Goal: Task Accomplishment & Management: Manage account settings

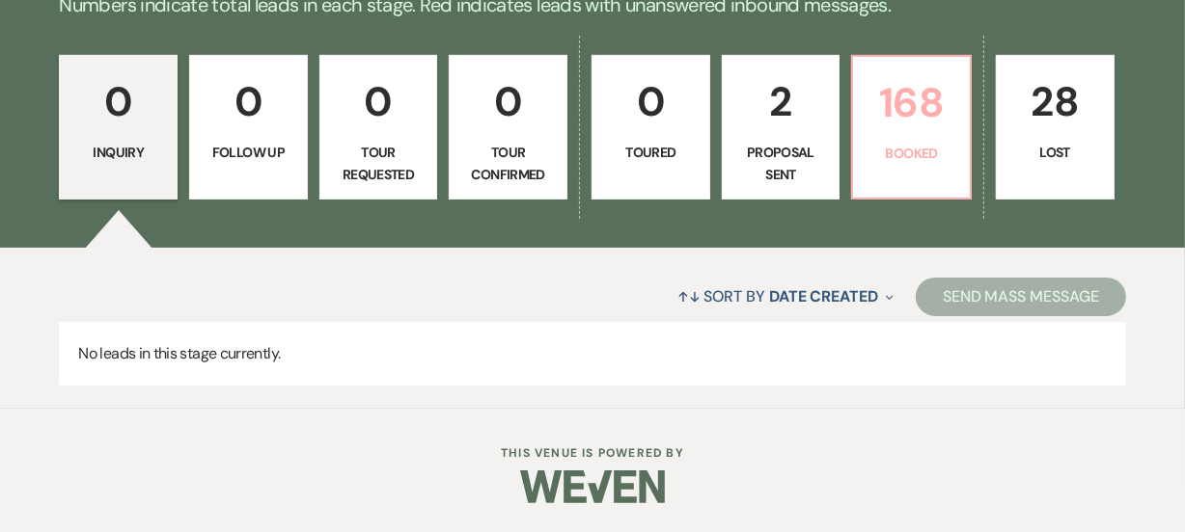
click at [903, 149] on p "Booked" at bounding box center [911, 153] width 94 height 21
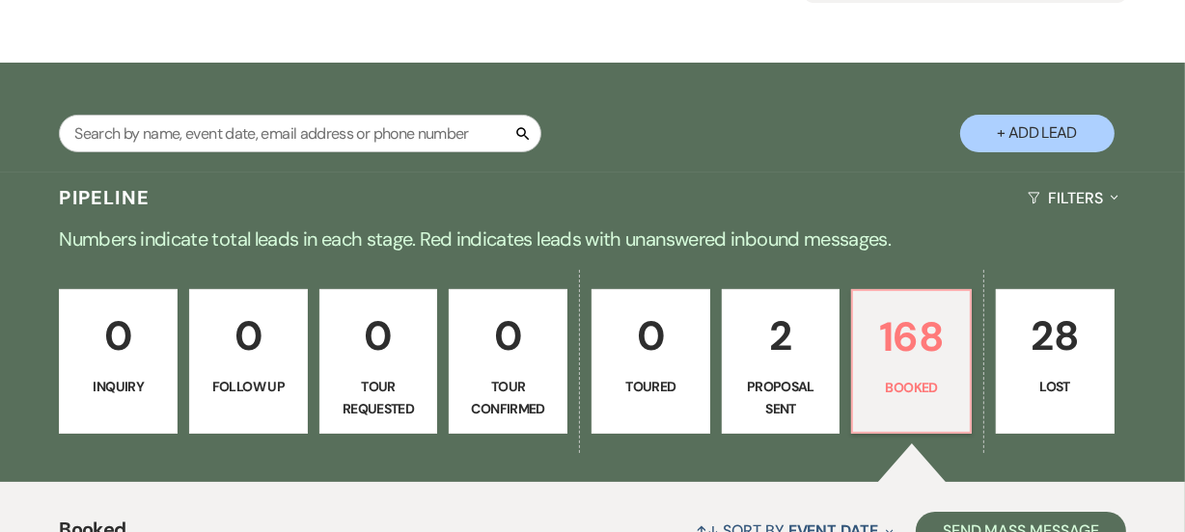
scroll to position [489, 0]
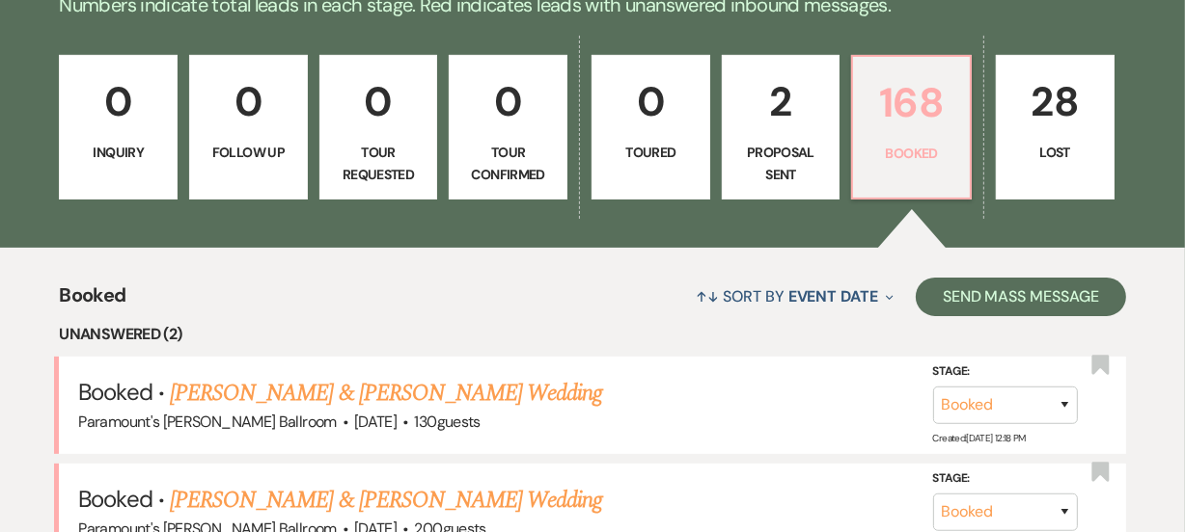
click at [870, 162] on p "Booked" at bounding box center [911, 153] width 94 height 21
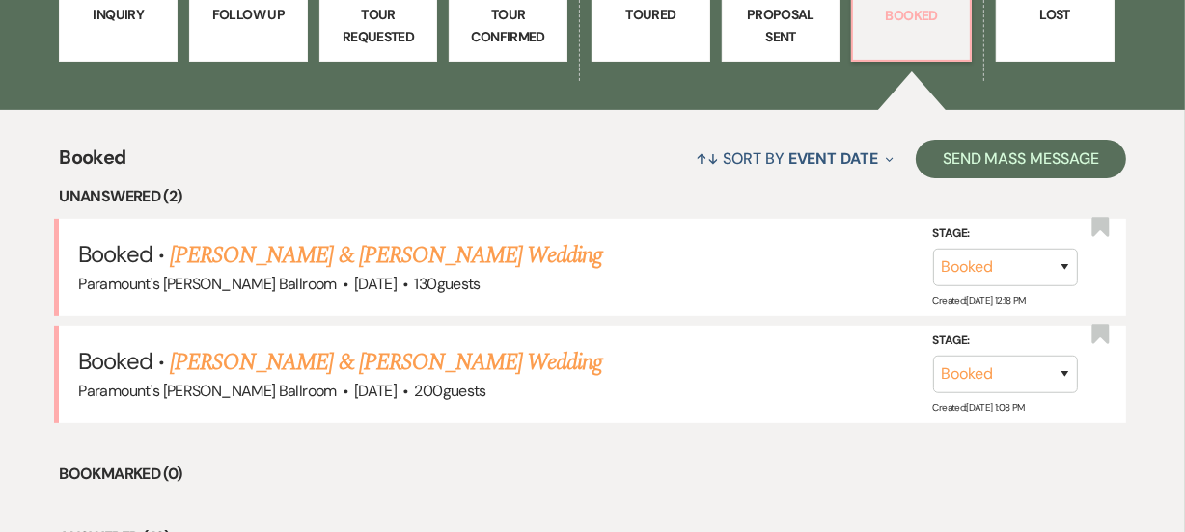
scroll to position [314, 0]
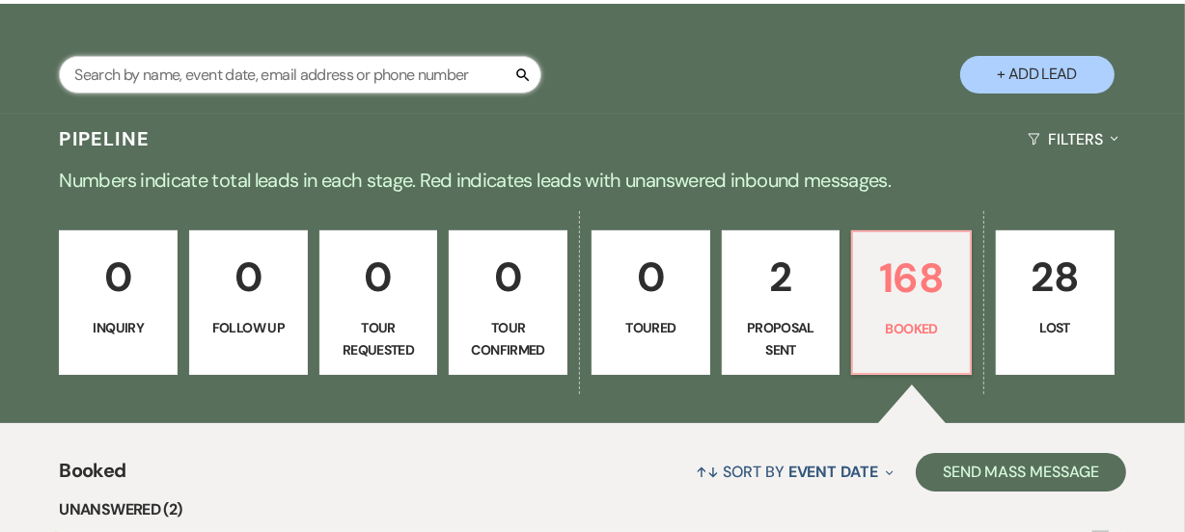
click at [338, 81] on input "text" at bounding box center [300, 75] width 482 height 38
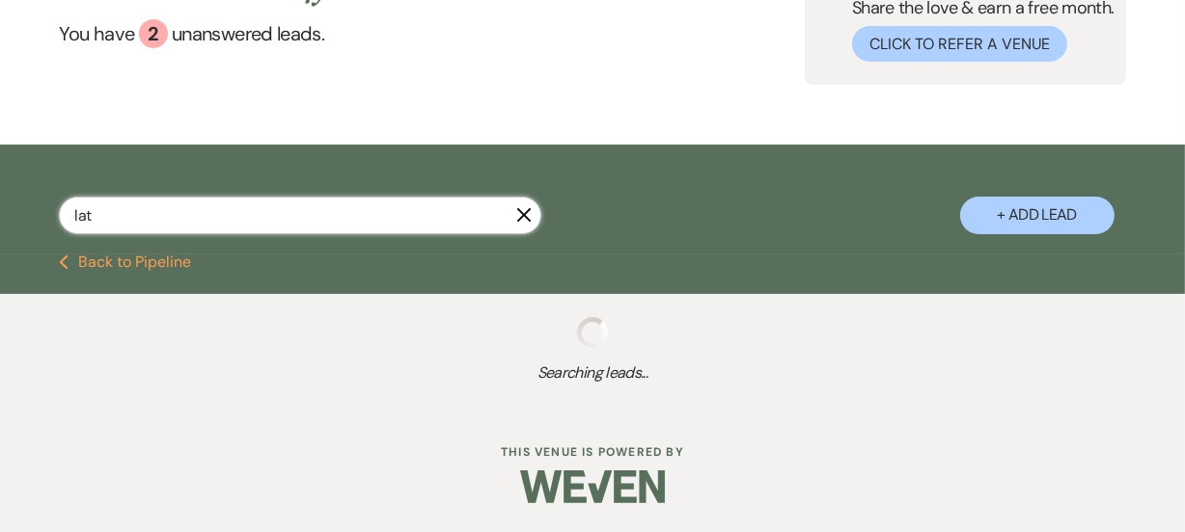
scroll to position [314, 0]
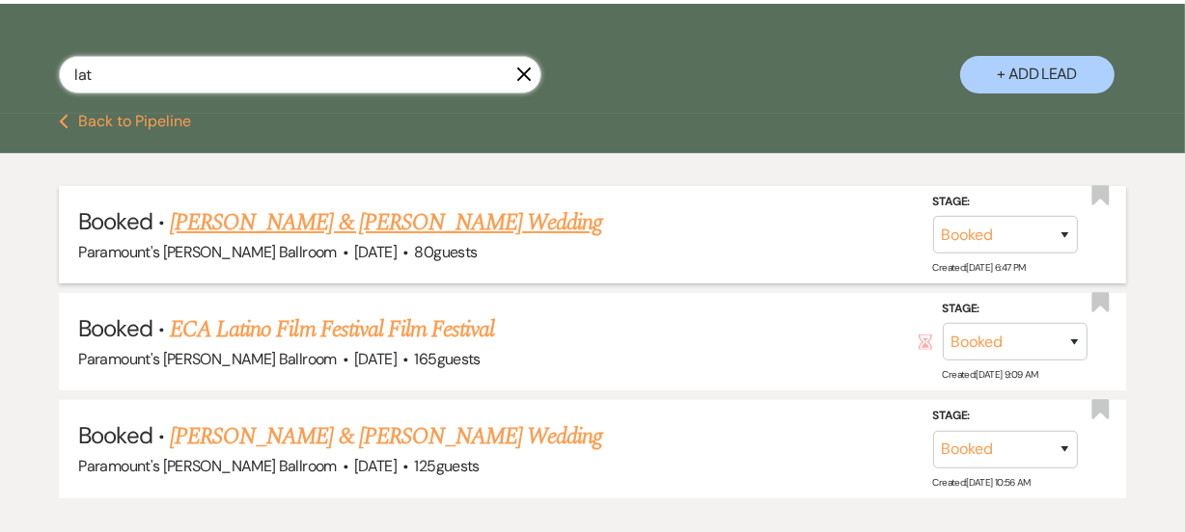
type input "lat"
click at [449, 228] on link "[PERSON_NAME] & [PERSON_NAME] Wedding" at bounding box center [386, 222] width 432 height 35
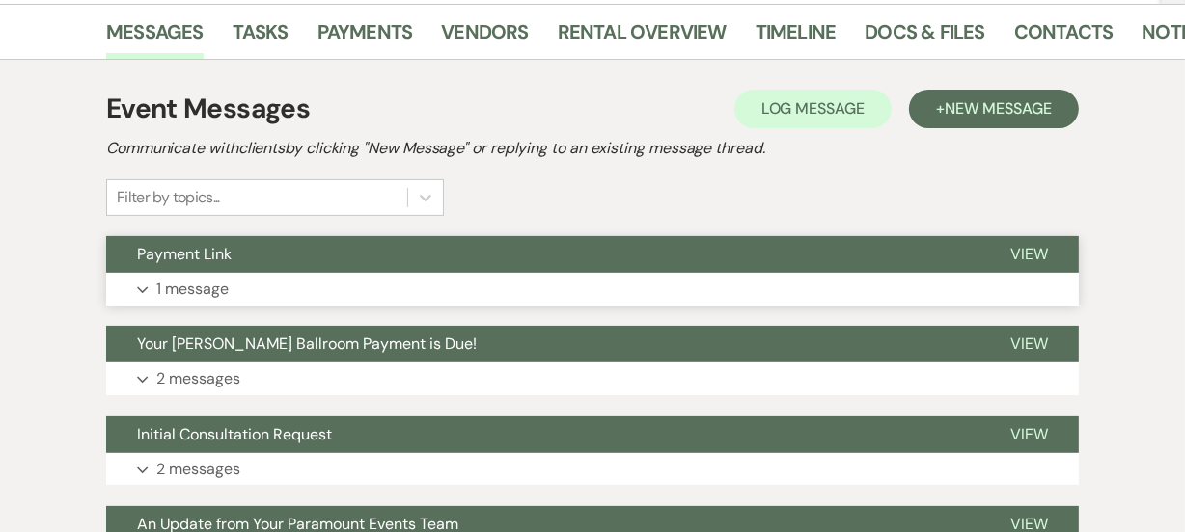
click at [570, 272] on button "Payment Link" at bounding box center [542, 254] width 873 height 37
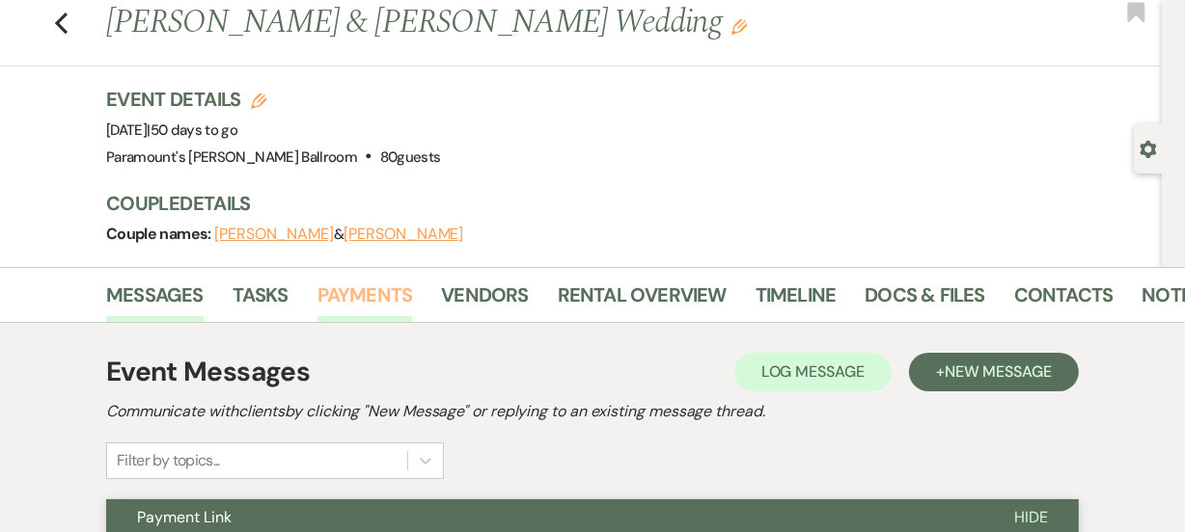
click at [356, 297] on link "Payments" at bounding box center [364, 301] width 95 height 42
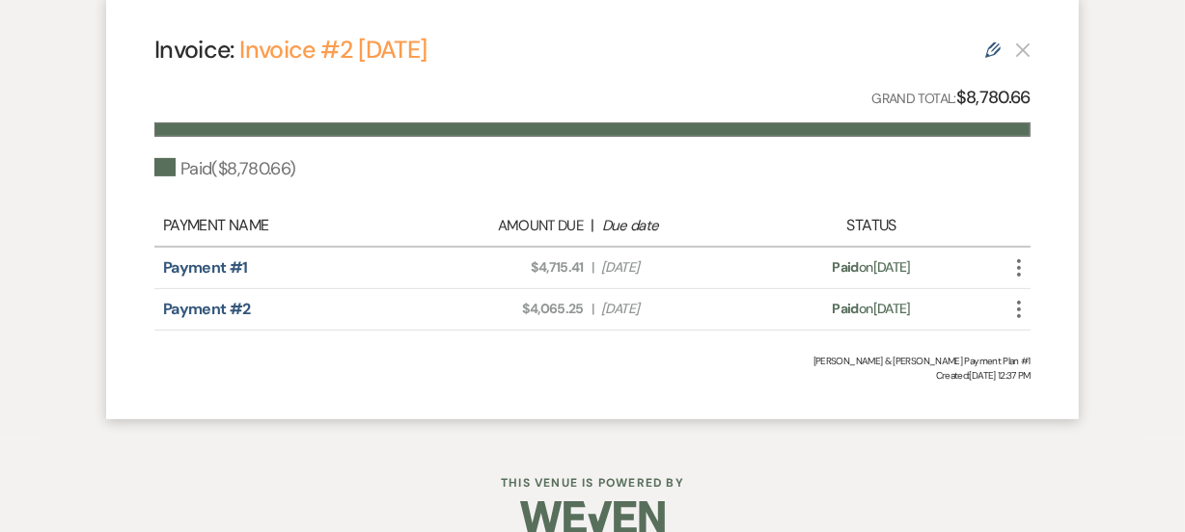
scroll to position [577, 0]
